Goal: Contribute content: Contribute content

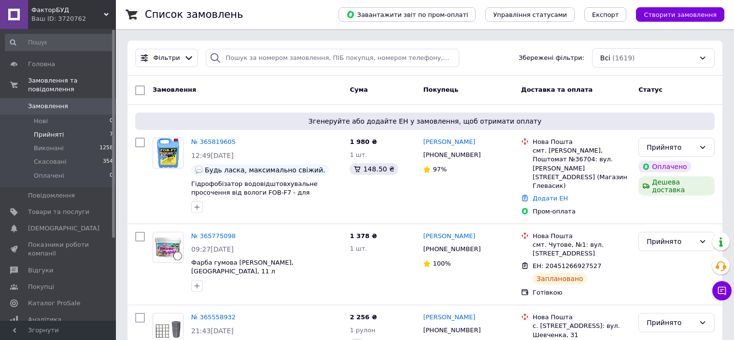
click at [52, 130] on span "Прийняті" at bounding box center [49, 134] width 30 height 9
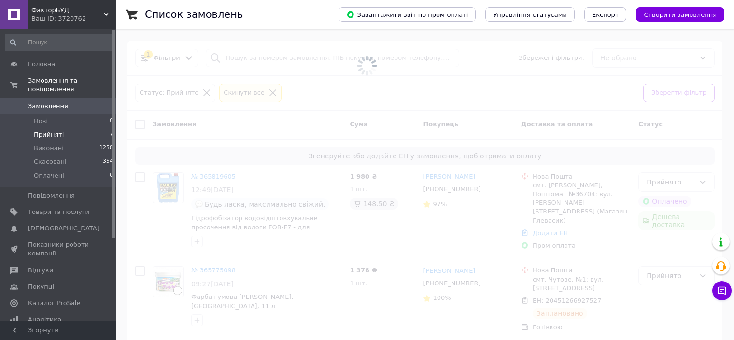
click at [52, 130] on span "Прийняті" at bounding box center [49, 134] width 30 height 9
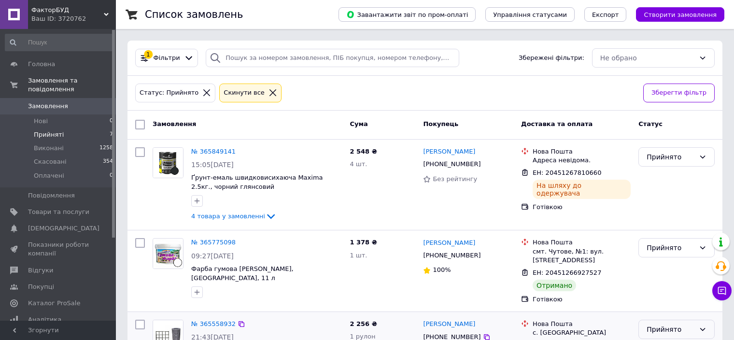
scroll to position [97, 0]
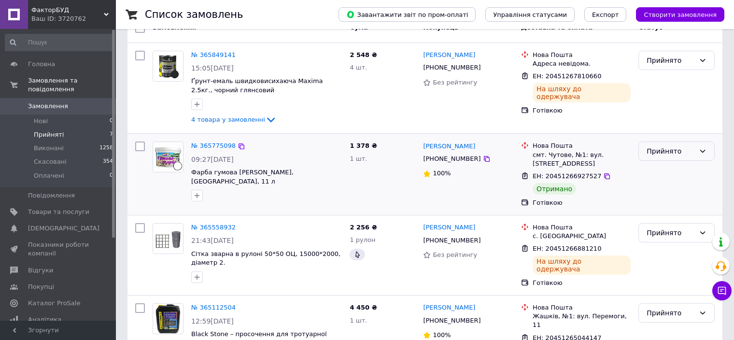
click at [658, 152] on div "Прийнято" at bounding box center [670, 151] width 48 height 11
click at [661, 173] on li "Виконано" at bounding box center [675, 171] width 75 height 17
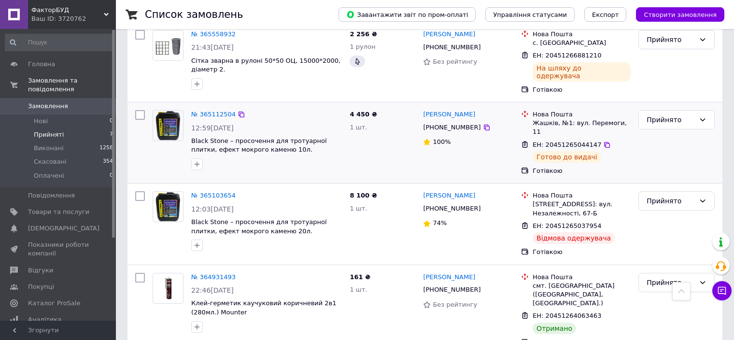
scroll to position [295, 0]
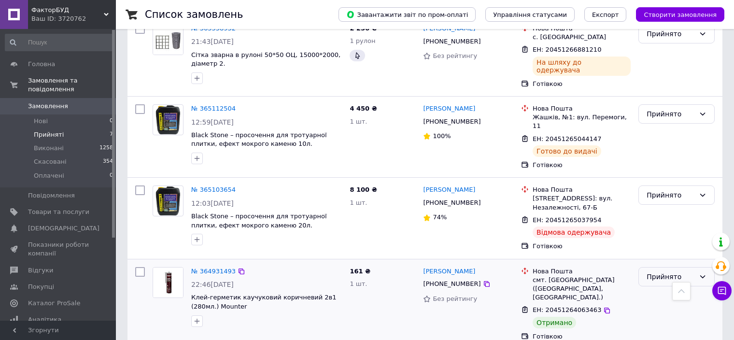
click at [652, 271] on div "Прийнято" at bounding box center [670, 276] width 48 height 11
click at [650, 286] on li "Виконано" at bounding box center [675, 285] width 75 height 17
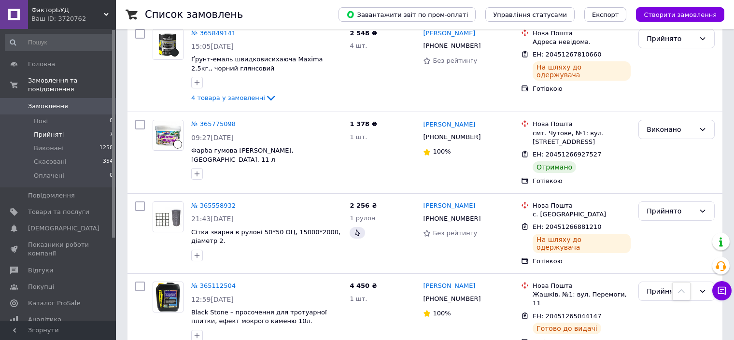
scroll to position [6, 0]
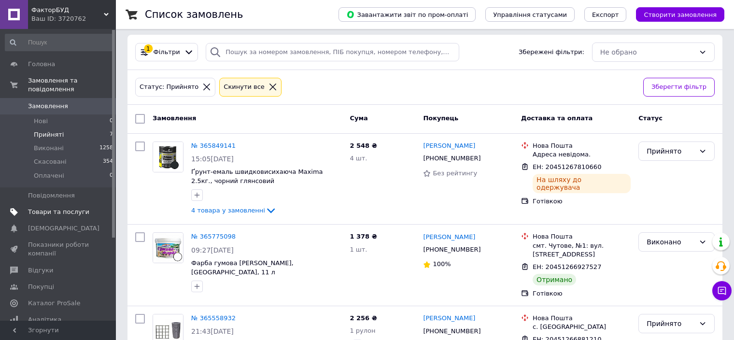
click at [81, 208] on span "Товари та послуги" at bounding box center [58, 212] width 61 height 9
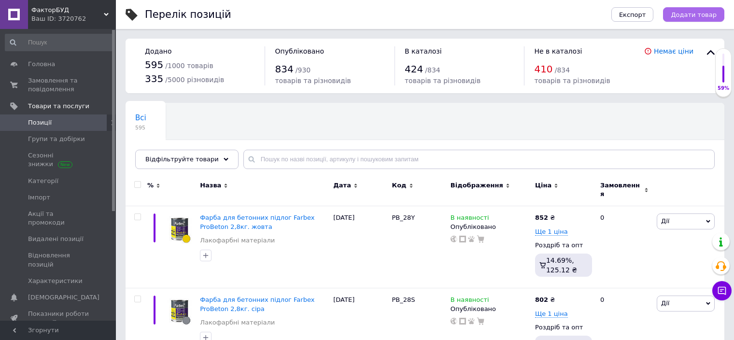
click at [692, 15] on span "Додати товар" at bounding box center [693, 14] width 46 height 7
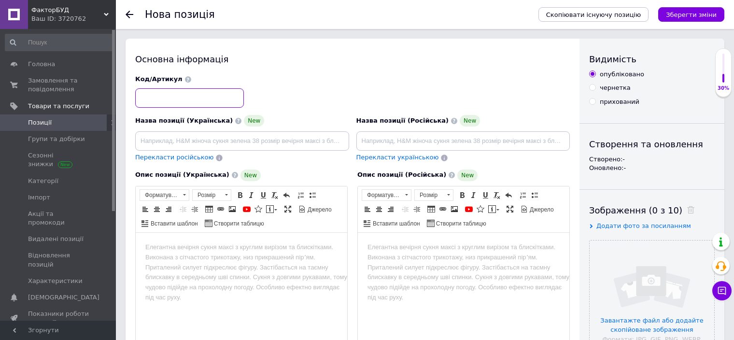
click at [196, 96] on input at bounding box center [189, 97] width 109 height 19
type input "VM-01"
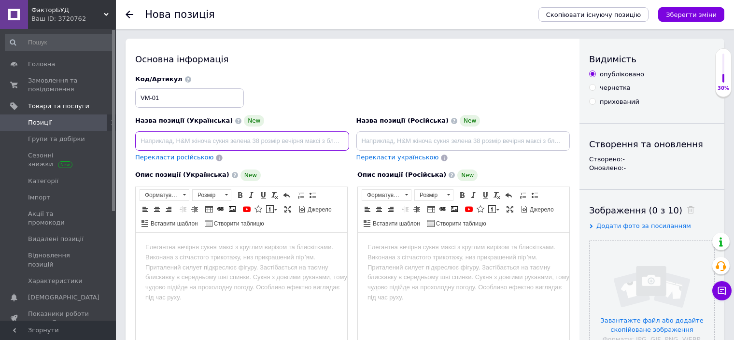
click at [204, 145] on input at bounding box center [242, 140] width 214 height 19
paste input "Валик малярний "Мультиколор" Farbex"
type input "Валик малярний "Мультиколор" Farbex"
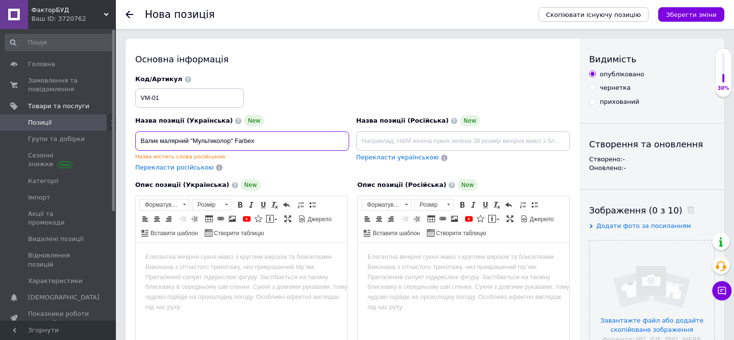
drag, startPoint x: 277, startPoint y: 139, endPoint x: 137, endPoint y: 143, distance: 141.0
click at [137, 143] on input "Валик малярний "Мультиколор" Farbex" at bounding box center [242, 140] width 214 height 19
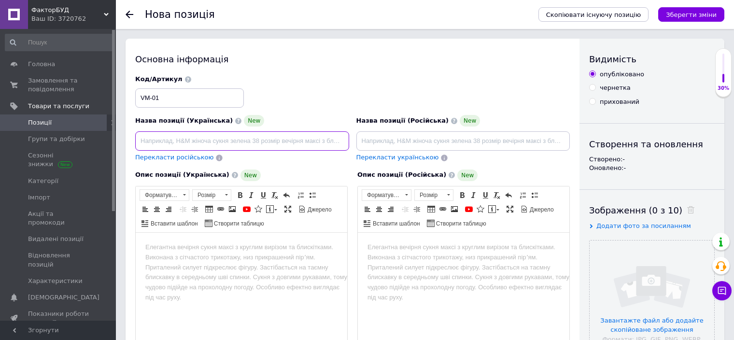
click at [244, 138] on input at bounding box center [242, 140] width 214 height 19
paste input "Валик малярський "Мультиколор" Farbex"
type input "Валик малярський "Мультиколор" Farbex"
click at [287, 68] on div "Основна інформація Назва позиції (Українська) New Валик малярський "Мультиколор…" at bounding box center [352, 313] width 454 height 549
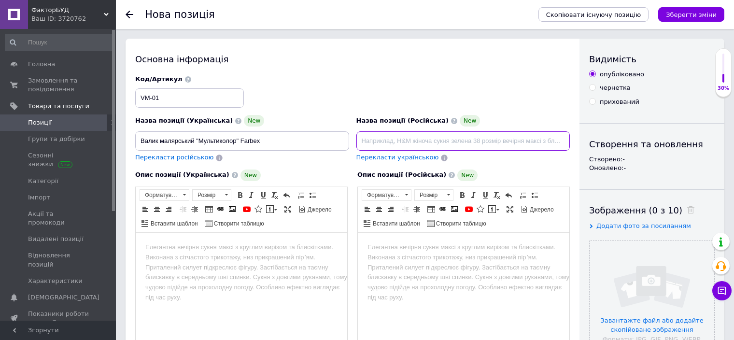
click at [405, 139] on input at bounding box center [463, 140] width 214 height 19
paste input "Валик малярный "Мультиколор" Farbex"
type input "Валик малярный "Мультиколор" Farbex"
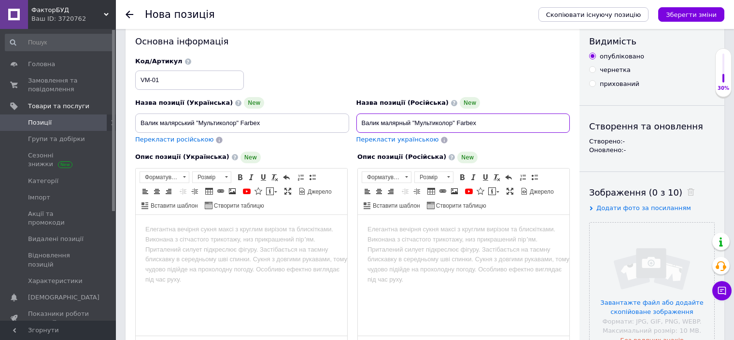
scroll to position [48, 0]
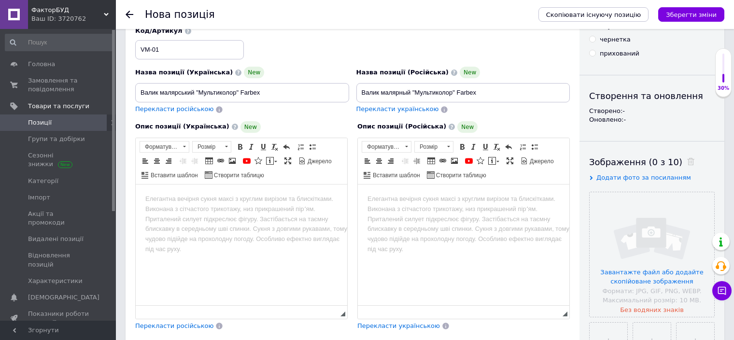
click at [180, 203] on body "Редактор, 1FA0E288-BD03-4ABC-9AE4-E52677985404" at bounding box center [241, 199] width 192 height 10
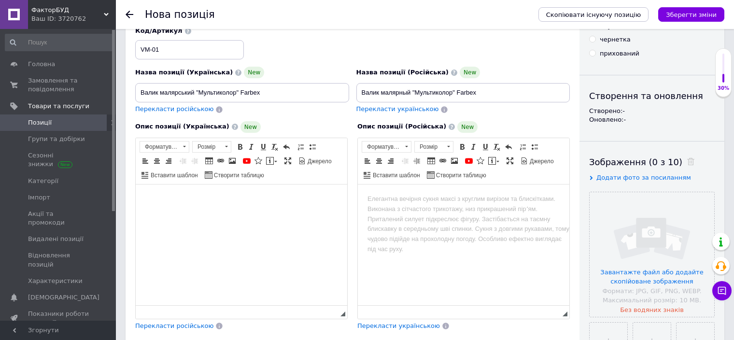
scroll to position [63, 0]
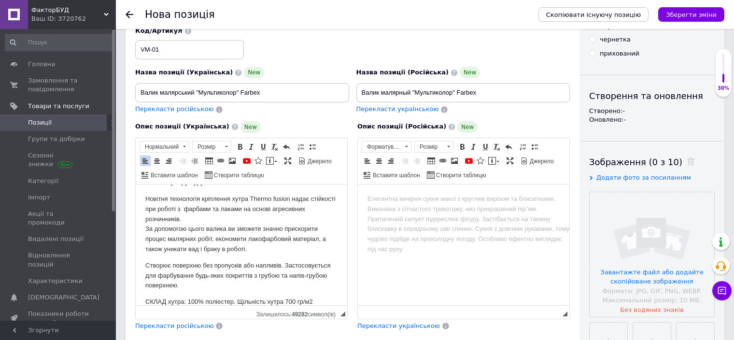
click at [393, 195] on body "Редактор, A4B1DF5D-0FE3-4912-97DC-FE1FEB6A24E8" at bounding box center [463, 199] width 192 height 10
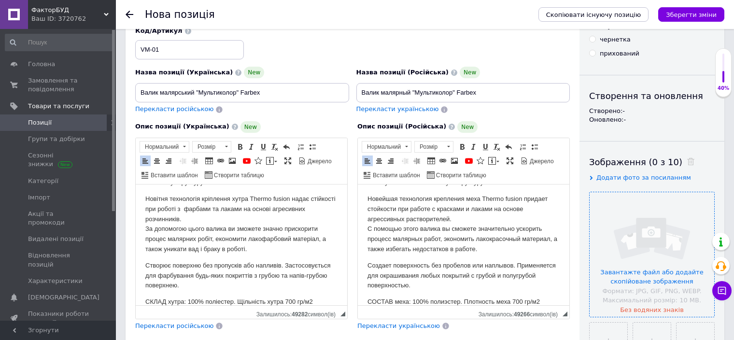
click at [664, 263] on input "file" at bounding box center [651, 254] width 125 height 125
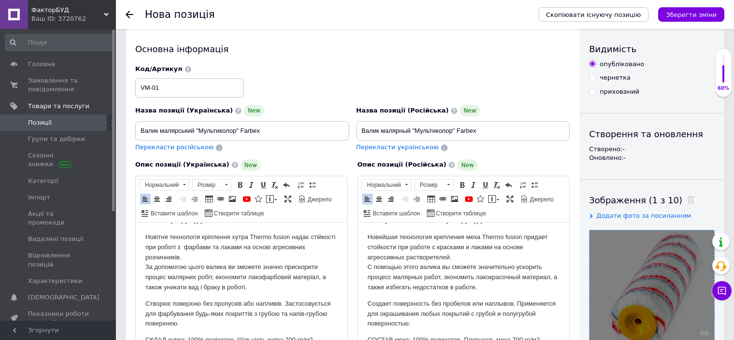
scroll to position [0, 0]
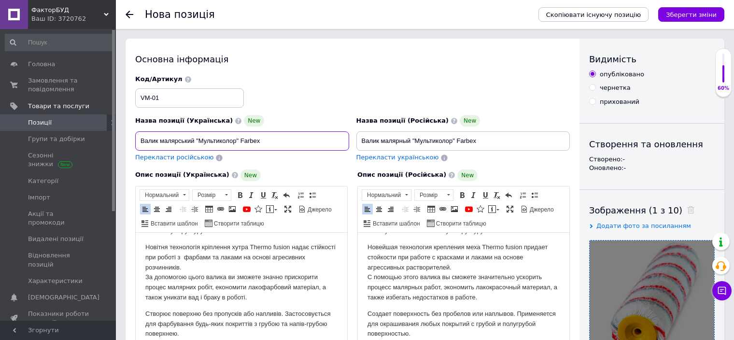
click at [271, 141] on input "Валик малярський "Мультиколор" Farbex" at bounding box center [242, 140] width 214 height 19
drag, startPoint x: 298, startPoint y: 147, endPoint x: 261, endPoint y: 142, distance: 37.5
click at [261, 142] on input "Валик малярський "Мультиколор" Farbex 15х100мм" at bounding box center [242, 140] width 214 height 19
type input "Валик малярський "Мультиколор" Farbex 15х100мм"
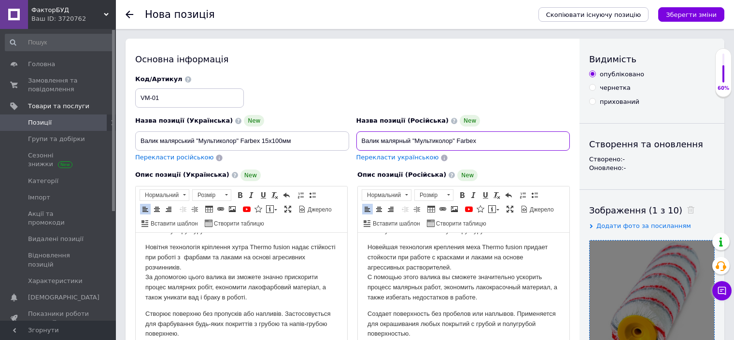
click at [495, 138] on input "Валик малярный "Мультиколор" Farbex" at bounding box center [463, 140] width 214 height 19
paste input "15х100мм"
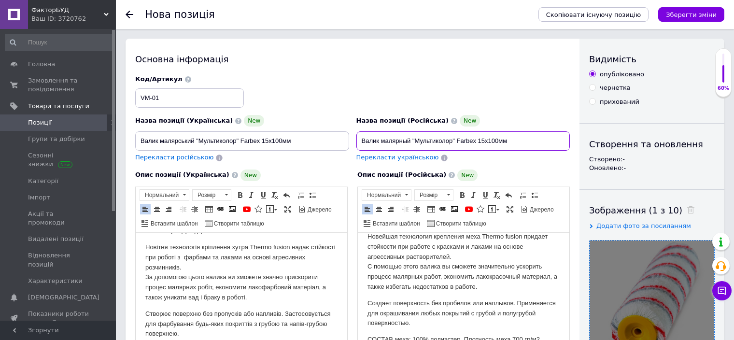
scroll to position [74, 0]
type input "Валик малярный "Мультиколор" Farbex 15х100мм"
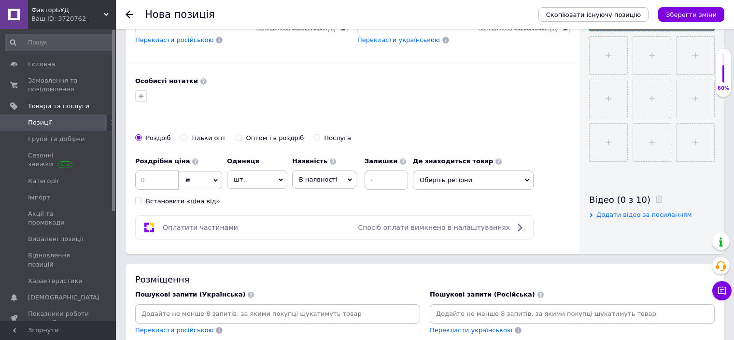
scroll to position [338, 0]
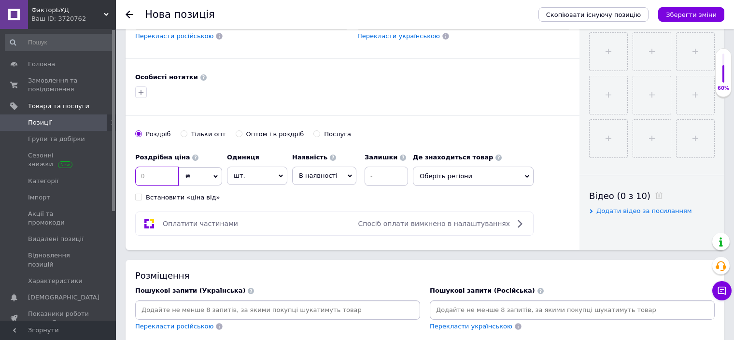
click at [156, 176] on input at bounding box center [156, 175] width 43 height 19
type input "15"
click at [453, 178] on span "Оберіть регіони" at bounding box center [473, 175] width 121 height 19
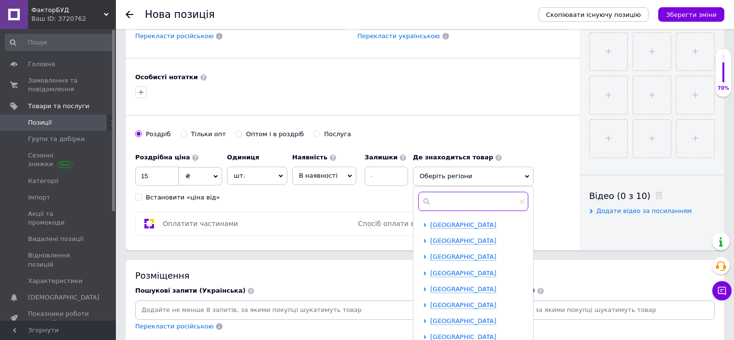
click at [438, 197] on input "text" at bounding box center [473, 201] width 110 height 19
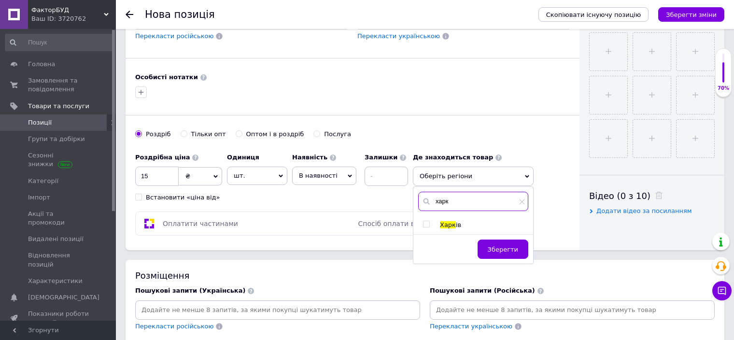
type input "харк"
click at [425, 221] on input "checkbox" at bounding box center [426, 224] width 6 height 6
checkbox input "true"
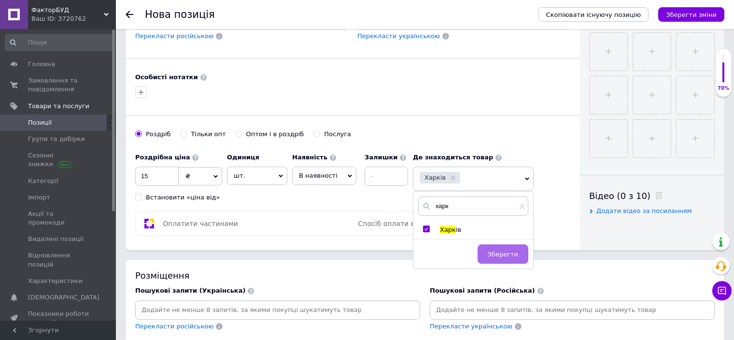
click at [503, 251] on span "Зберегти" at bounding box center [502, 253] width 30 height 7
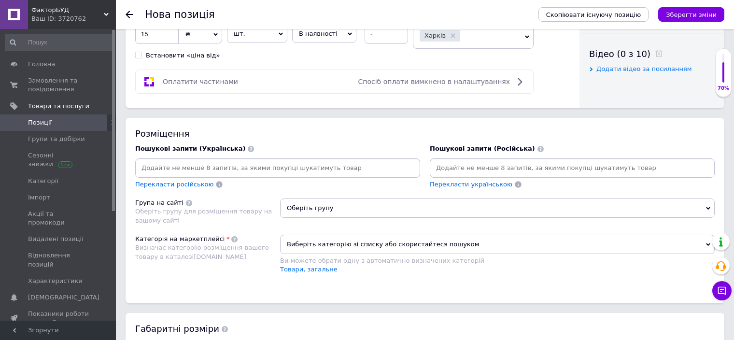
scroll to position [483, 0]
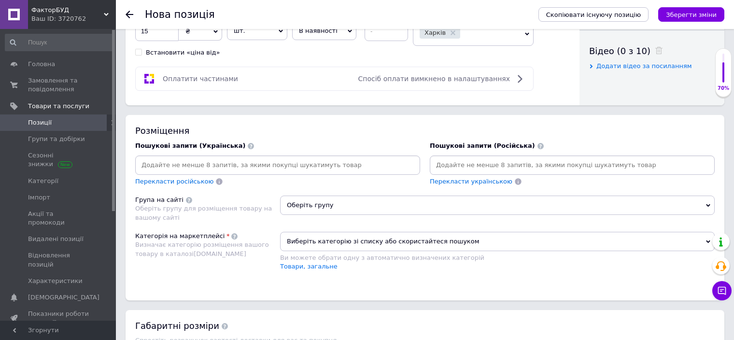
click at [477, 160] on input at bounding box center [571, 165] width 281 height 14
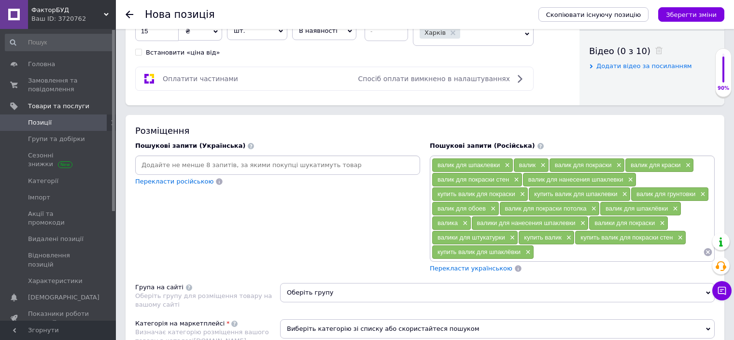
click at [482, 269] on div "Перекласти українською" at bounding box center [471, 268] width 84 height 11
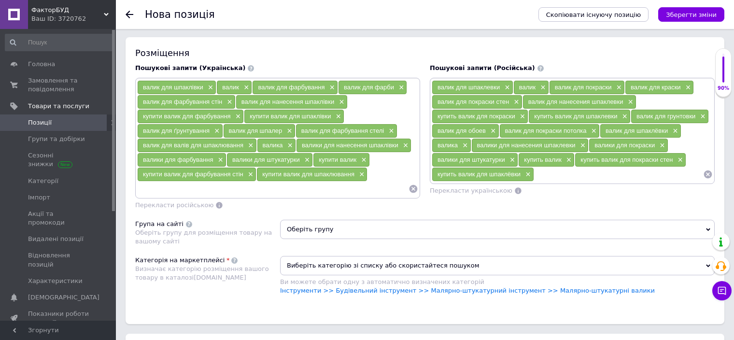
scroll to position [579, 0]
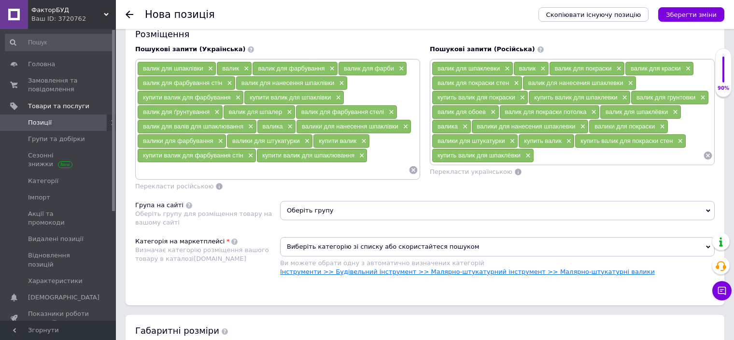
click at [332, 268] on link "Інструменти >> Будівельний інструмент >> Малярно-штукатурний інструмент >> Маля…" at bounding box center [467, 271] width 374 height 7
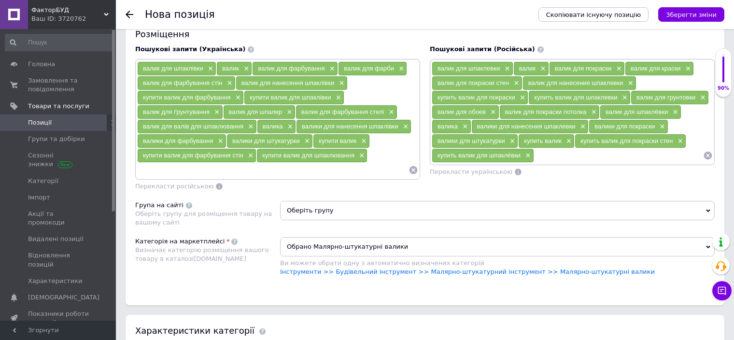
click at [331, 208] on span "Оберіть групу" at bounding box center [497, 210] width 434 height 19
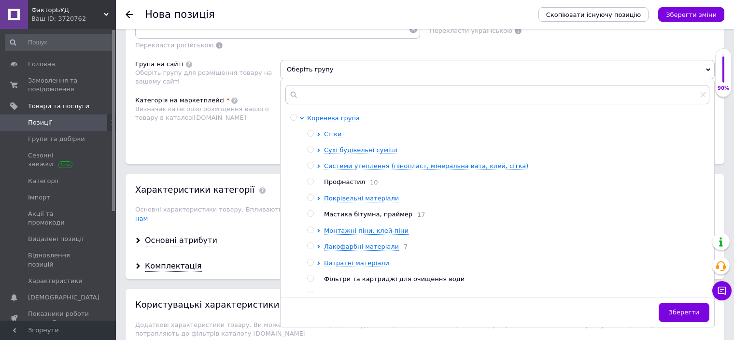
scroll to position [724, 0]
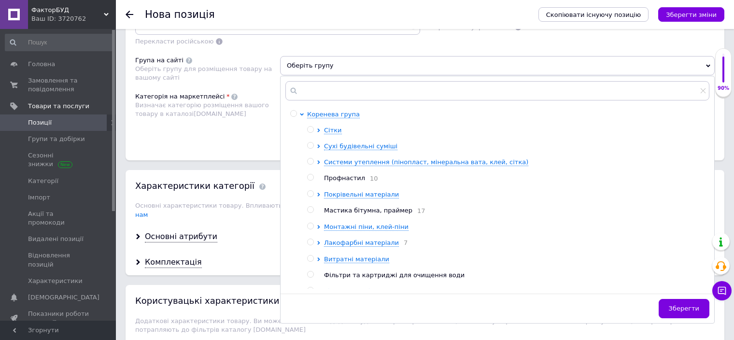
click at [312, 239] on input "radio" at bounding box center [310, 242] width 6 height 6
radio input "true"
click at [687, 306] on span "Зберегти" at bounding box center [683, 308] width 30 height 7
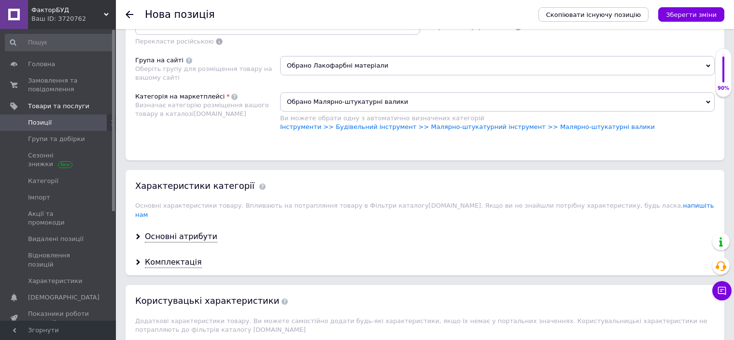
click at [695, 14] on icon "Зберегти зміни" at bounding box center [690, 14] width 51 height 7
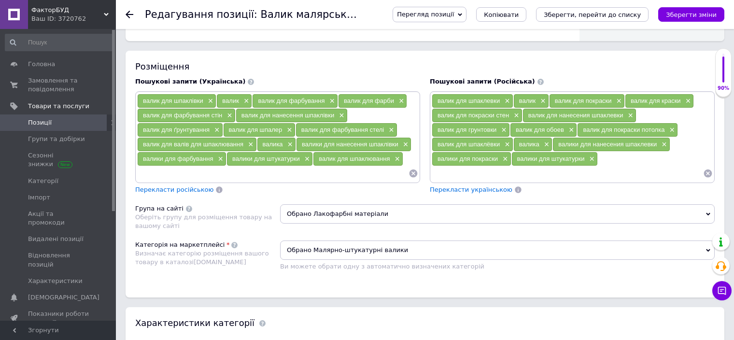
scroll to position [579, 0]
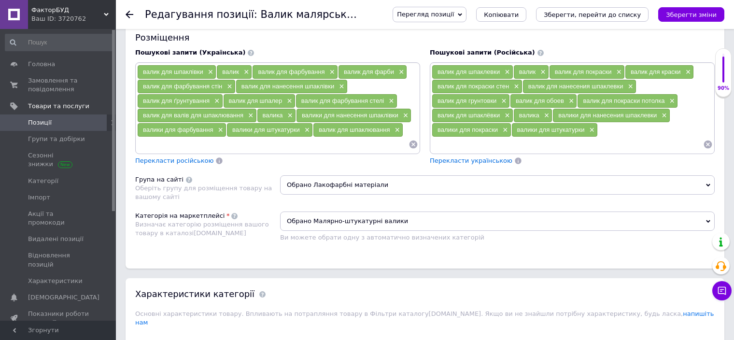
click at [443, 143] on input at bounding box center [566, 144] width 271 height 14
click at [451, 161] on span "Перекласти українською" at bounding box center [470, 160] width 83 height 7
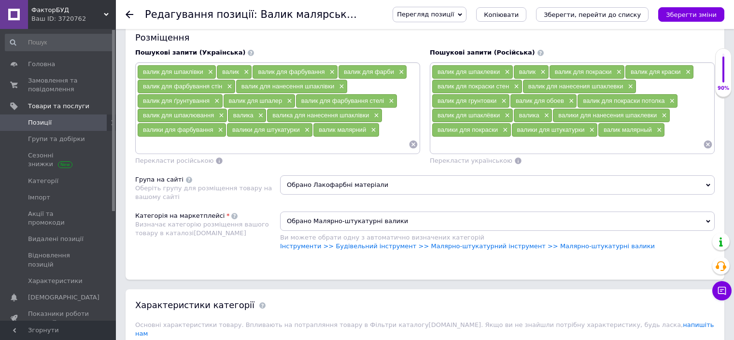
drag, startPoint x: 700, startPoint y: 13, endPoint x: 693, endPoint y: 21, distance: 10.9
click at [700, 12] on icon "Зберегти зміни" at bounding box center [690, 14] width 51 height 7
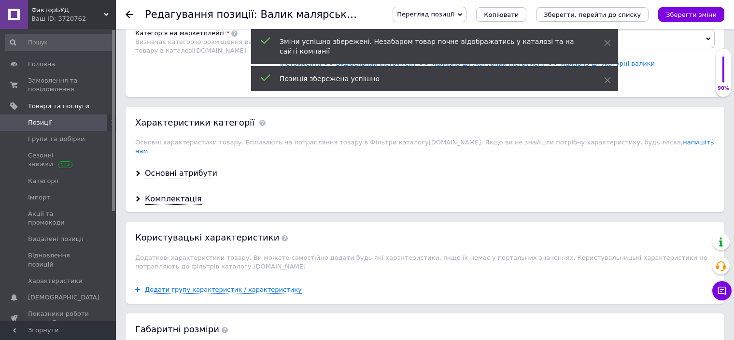
scroll to position [772, 0]
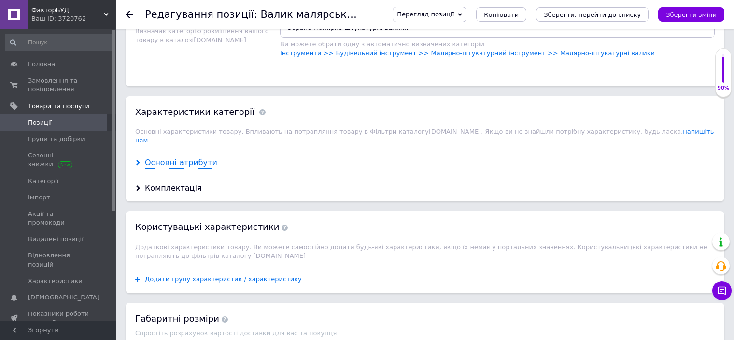
click at [183, 157] on div "Основні атрибути" at bounding box center [181, 162] width 72 height 11
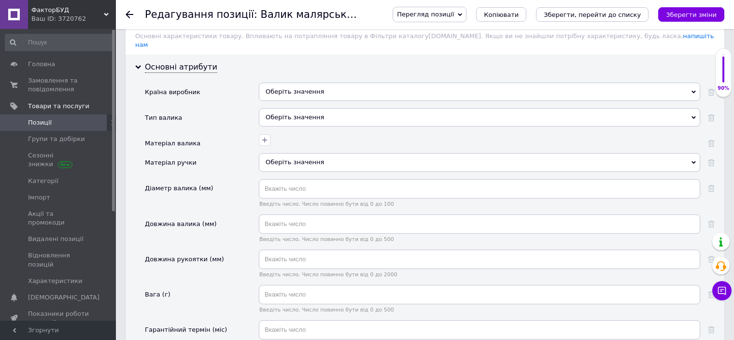
scroll to position [869, 0]
click at [318, 82] on div "Оберіть значення" at bounding box center [479, 91] width 441 height 18
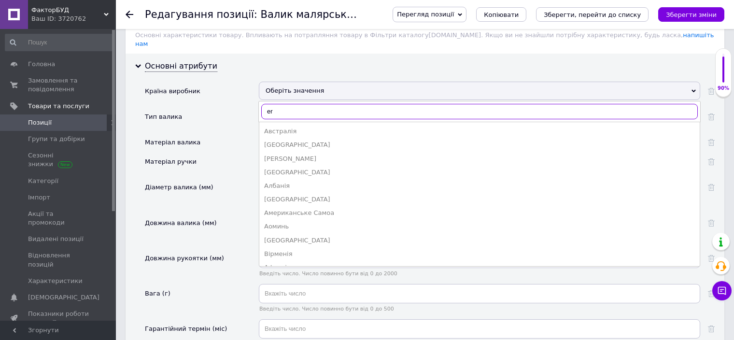
type input "e"
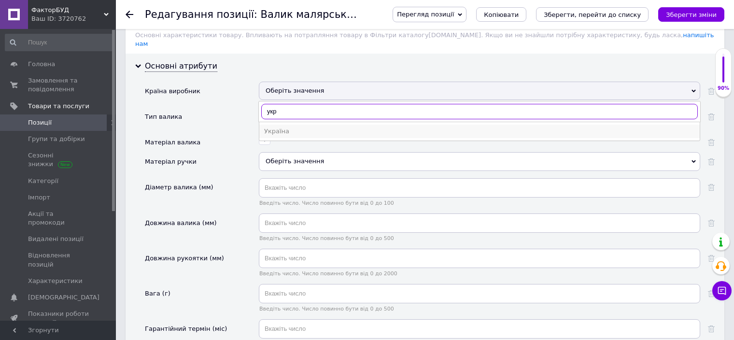
type input "укр"
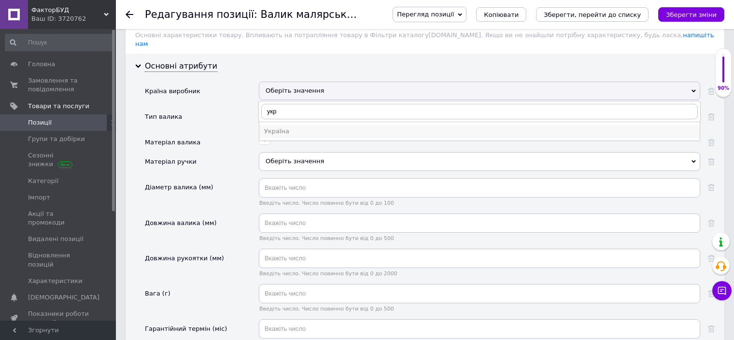
click at [290, 127] on div "Україна" at bounding box center [479, 131] width 430 height 9
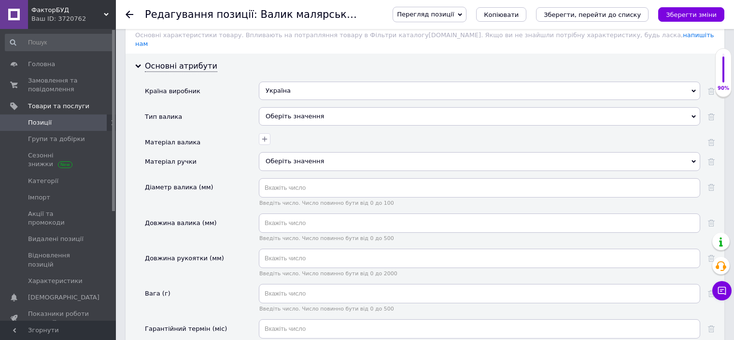
click at [286, 107] on div "Оберіть значення" at bounding box center [479, 116] width 441 height 18
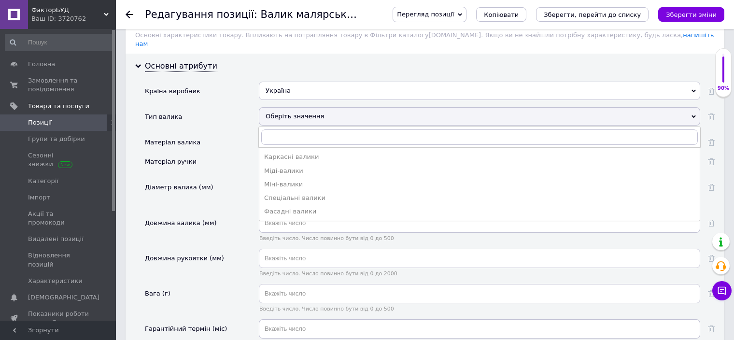
click at [234, 107] on div "Тип валика" at bounding box center [202, 120] width 114 height 26
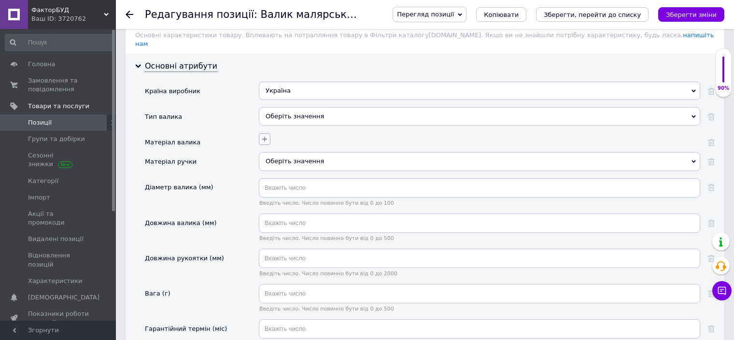
click at [266, 135] on icon "button" at bounding box center [265, 139] width 8 height 8
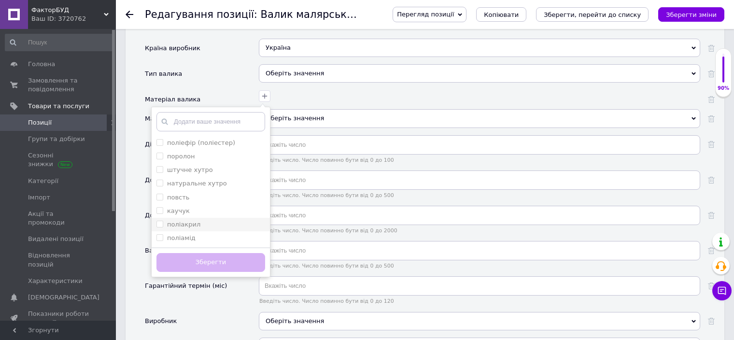
scroll to position [917, 0]
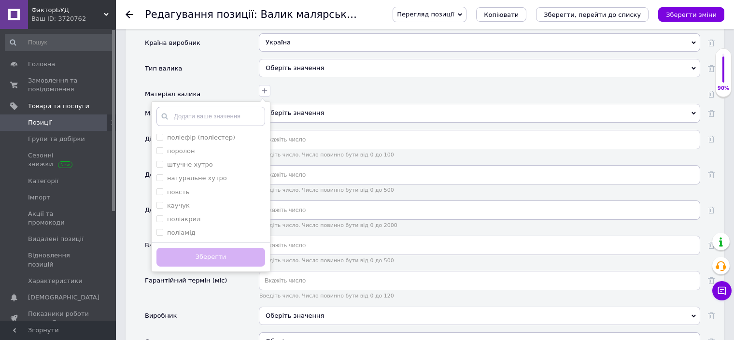
click at [338, 83] on div "поліефір (поліестер) поролон штучне хутро натуральне хутро повсть каучук поліак…" at bounding box center [477, 90] width 443 height 14
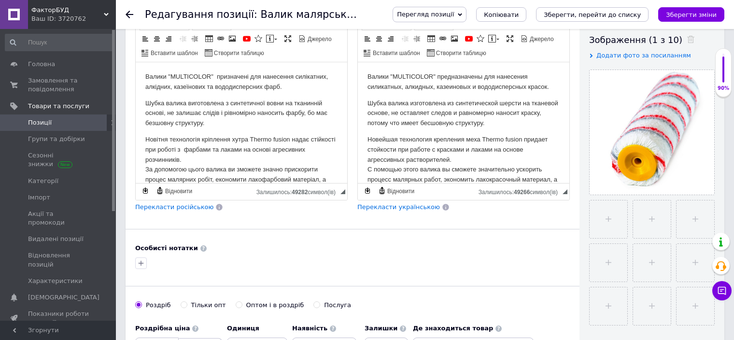
scroll to position [0, 0]
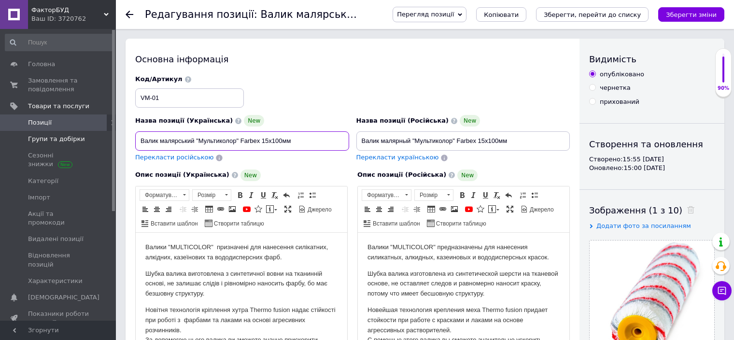
drag, startPoint x: 296, startPoint y: 143, endPoint x: 100, endPoint y: 141, distance: 196.4
click at [342, 93] on div "Код/Артикул VM-01" at bounding box center [353, 91] width 442 height 40
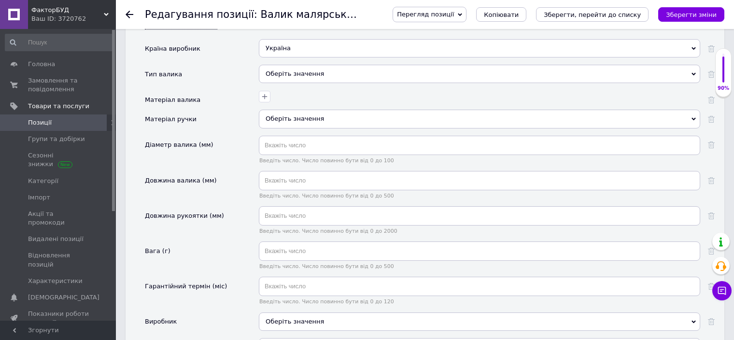
scroll to position [917, 0]
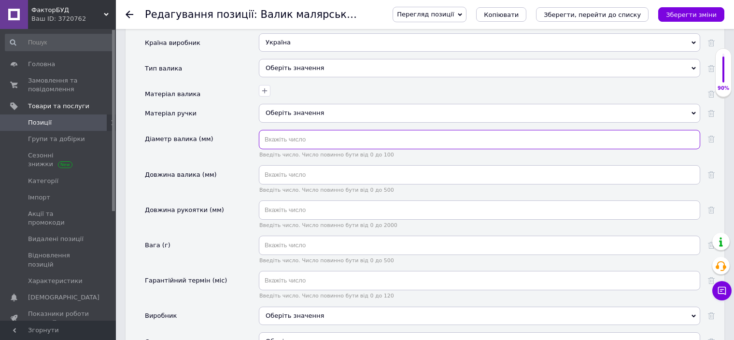
click at [304, 131] on input "text" at bounding box center [479, 139] width 441 height 19
type input "15"
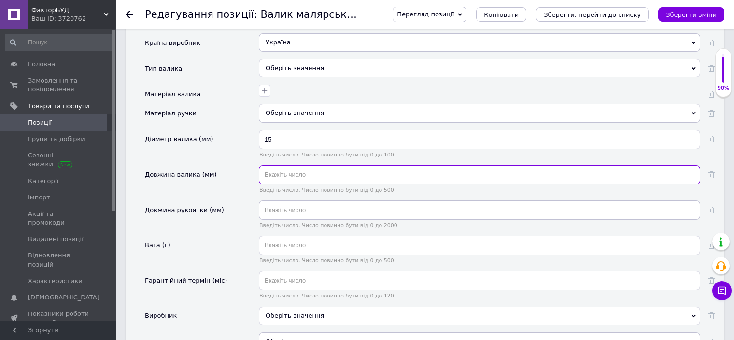
click at [280, 165] on input "text" at bounding box center [479, 174] width 441 height 19
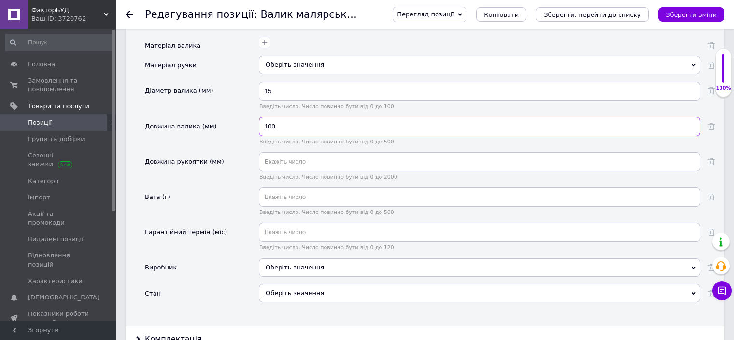
scroll to position [1013, 0]
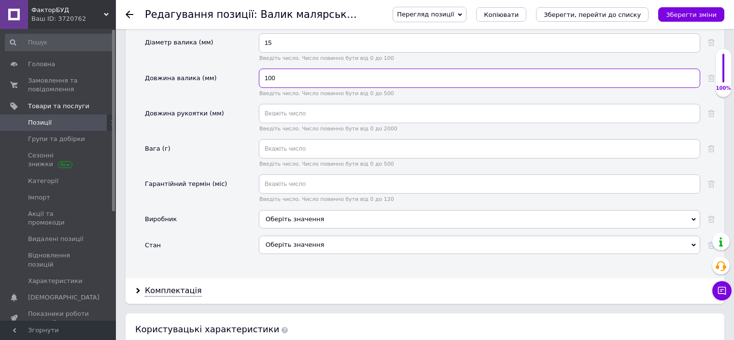
type input "100"
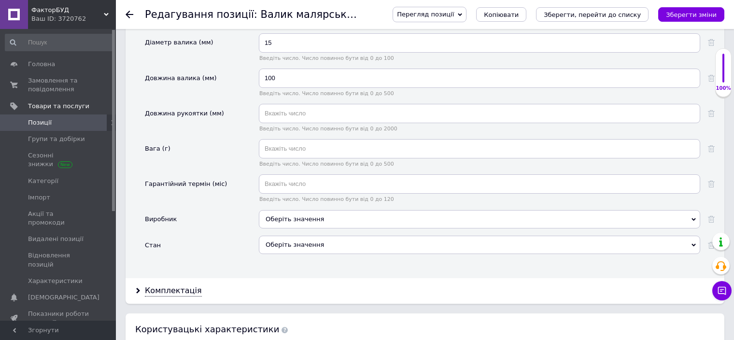
click at [282, 210] on div "Оберіть значення" at bounding box center [479, 219] width 441 height 18
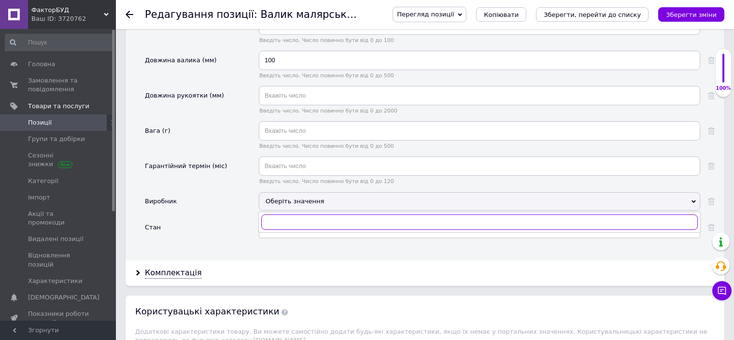
scroll to position [1062, 0]
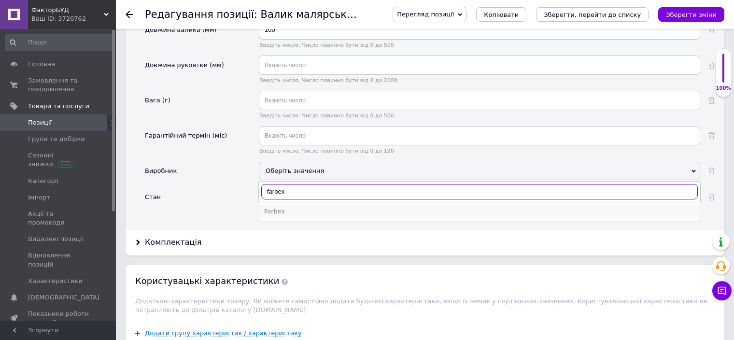
type input "farbex"
click at [309, 207] on div "Farbex" at bounding box center [479, 211] width 430 height 9
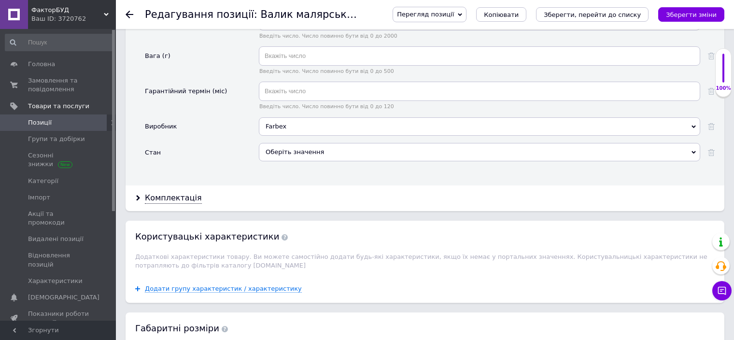
scroll to position [1110, 0]
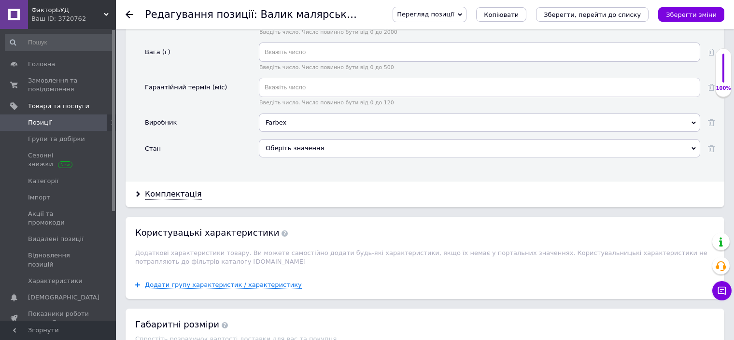
click at [276, 139] on div "Оберіть значення" at bounding box center [479, 148] width 441 height 18
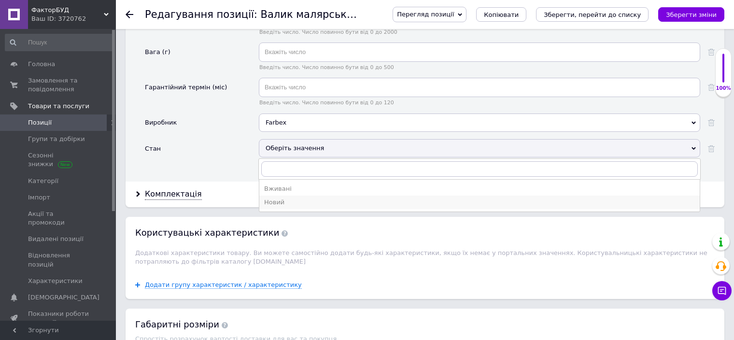
click at [277, 198] on div "Новий" at bounding box center [479, 202] width 430 height 9
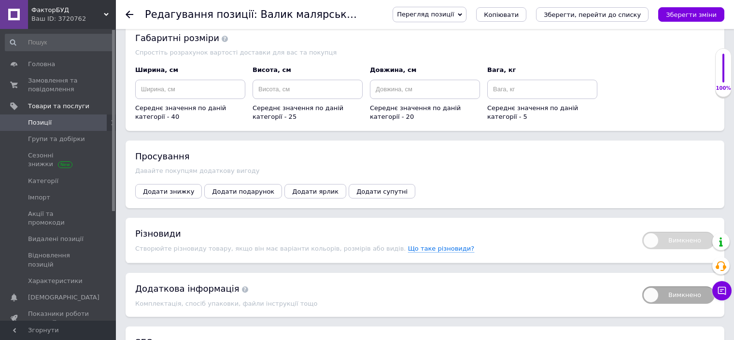
scroll to position [1399, 0]
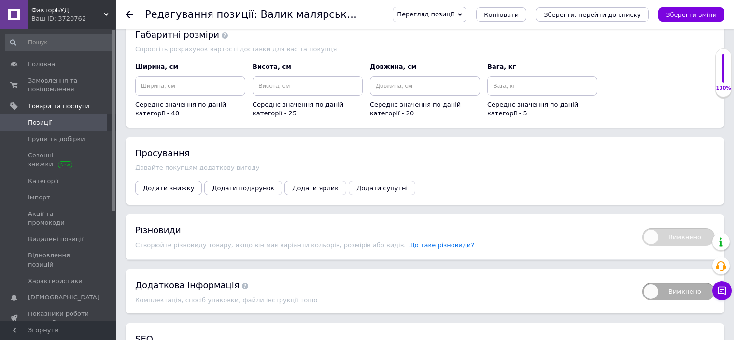
click at [702, 16] on icon "Зберегти зміни" at bounding box center [690, 14] width 51 height 7
click at [55, 122] on span "Позиції" at bounding box center [58, 122] width 61 height 9
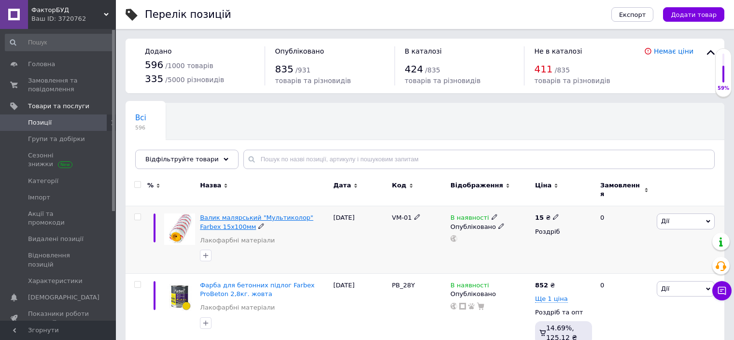
click at [295, 215] on span "Валик малярський "Мультиколор" Farbex 15х100мм" at bounding box center [256, 222] width 113 height 16
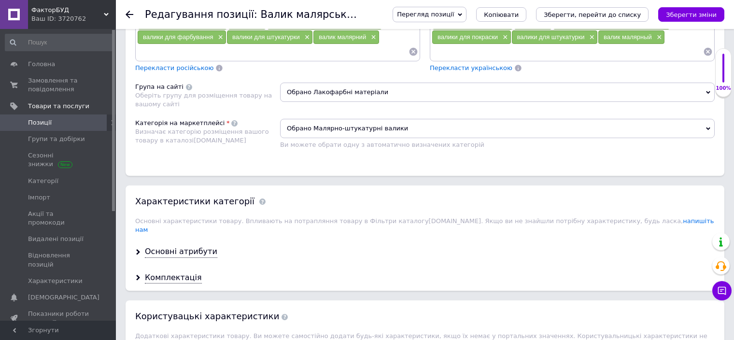
scroll to position [676, 0]
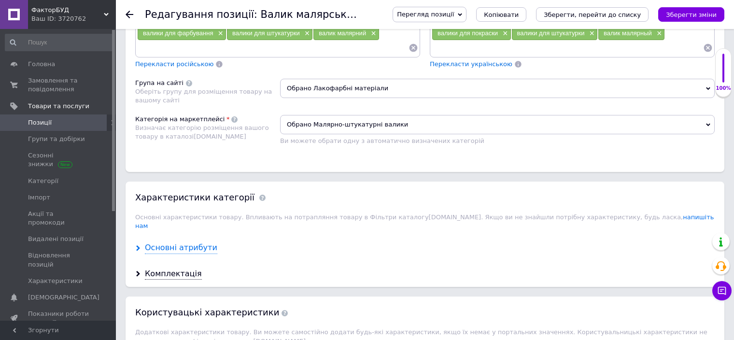
click at [177, 242] on div "Основні атрибути" at bounding box center [181, 247] width 72 height 11
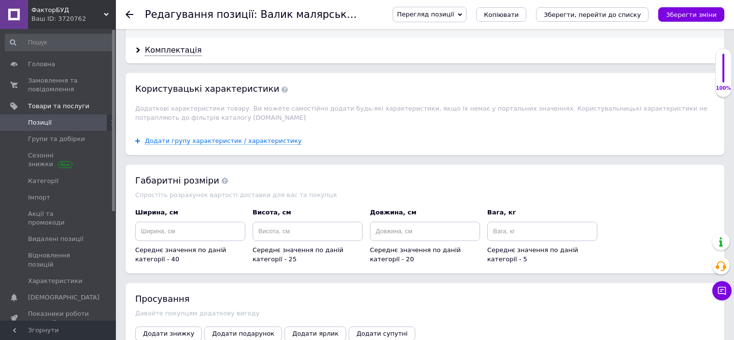
scroll to position [1255, 0]
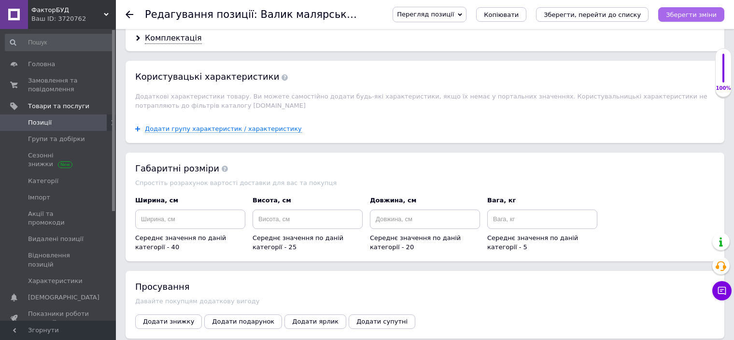
click at [686, 16] on icon "Зберегти зміни" at bounding box center [690, 14] width 51 height 7
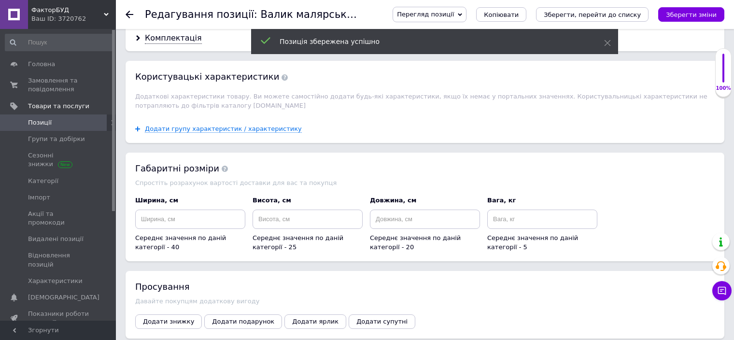
click at [73, 121] on span "Позиції" at bounding box center [58, 122] width 61 height 9
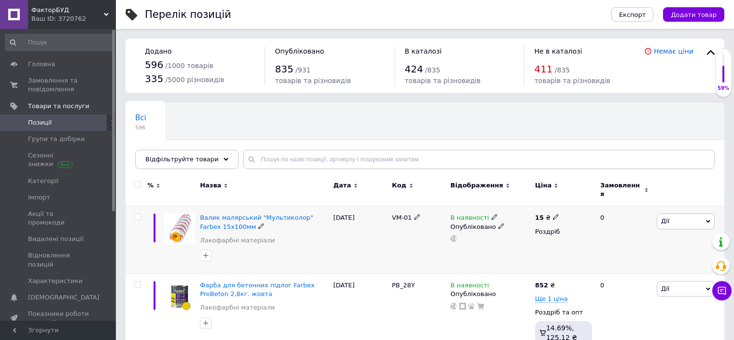
click at [137, 214] on input "checkbox" at bounding box center [137, 217] width 6 height 6
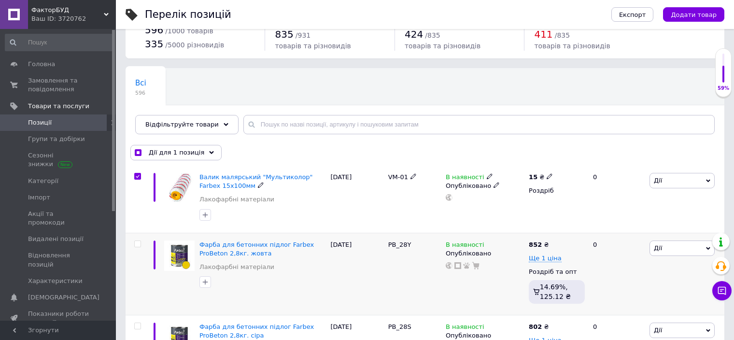
scroll to position [97, 0]
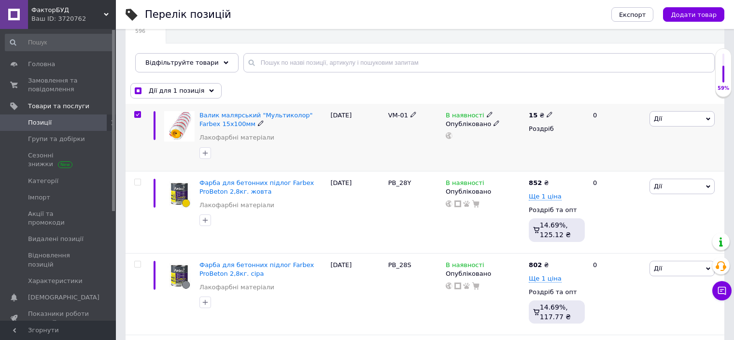
click at [138, 115] on input "checkbox" at bounding box center [137, 114] width 6 height 6
checkbox input "false"
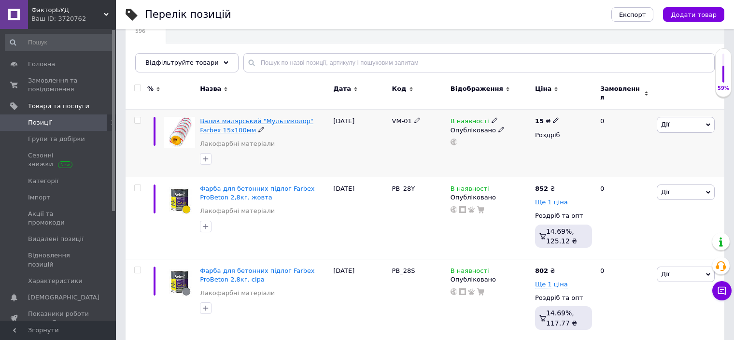
click at [283, 118] on span "Валик малярський "Мультиколор" Farbex 15х100мм" at bounding box center [256, 125] width 113 height 16
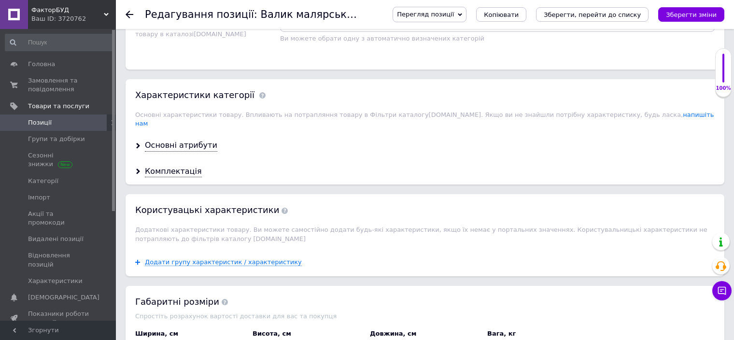
scroll to position [799, 0]
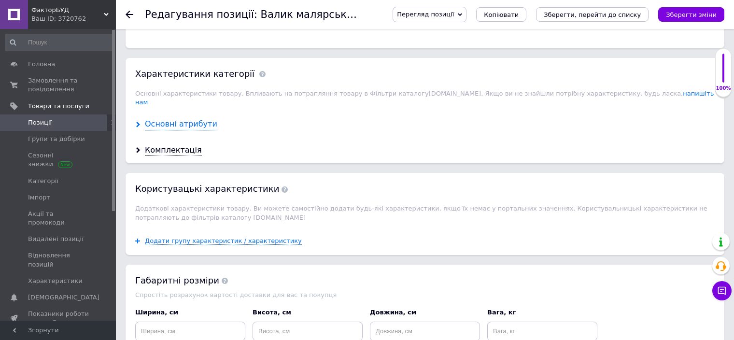
click at [171, 119] on div "Основні атрибути" at bounding box center [181, 124] width 72 height 11
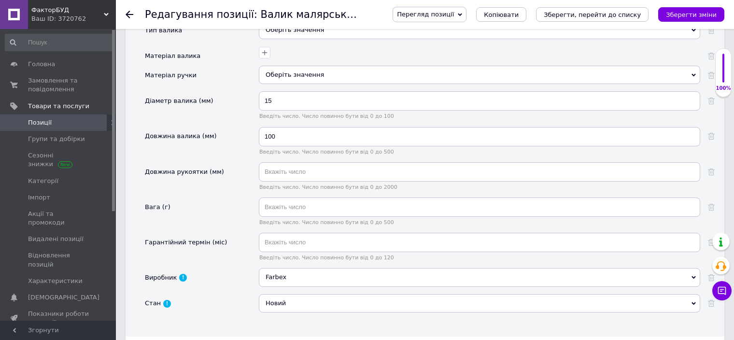
scroll to position [945, 0]
click at [696, 12] on icon "Зберегти зміни" at bounding box center [690, 14] width 51 height 7
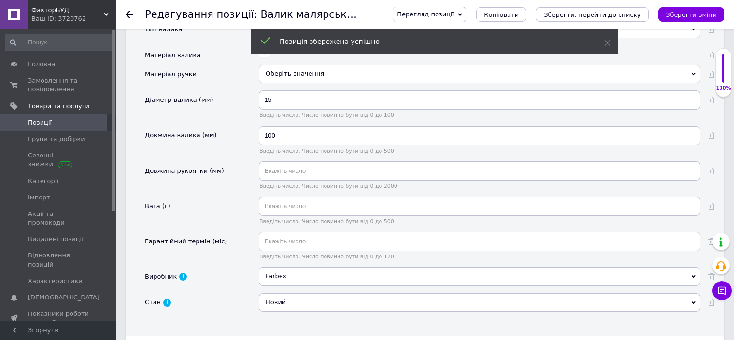
click at [52, 121] on span "Позиції" at bounding box center [58, 122] width 61 height 9
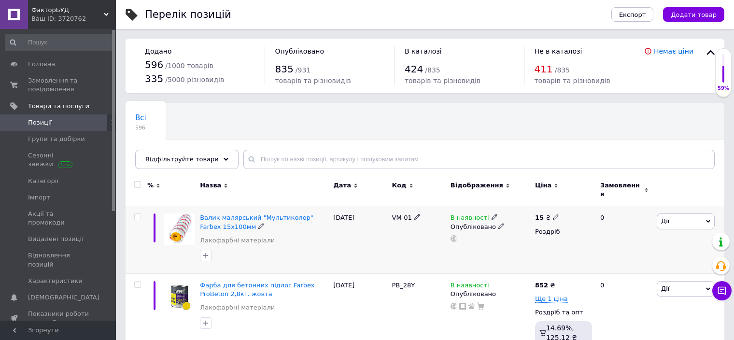
click at [135, 214] on input "checkbox" at bounding box center [137, 217] width 6 height 6
checkbox input "true"
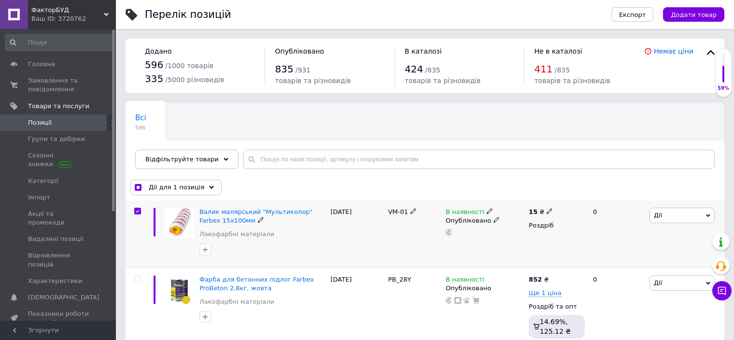
click at [661, 219] on span "Дії" at bounding box center [681, 215] width 65 height 15
click at [636, 259] on li "Копіювати" at bounding box center [650, 261] width 128 height 14
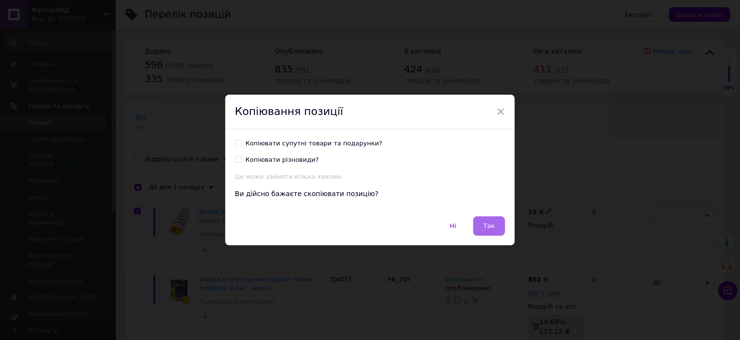
click at [484, 226] on span "Так" at bounding box center [490, 225] width 12 height 7
checkbox input "true"
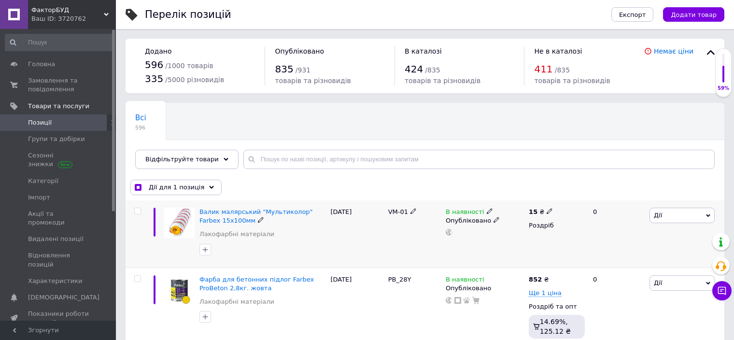
checkbox input "false"
